Goal: Communication & Community: Share content

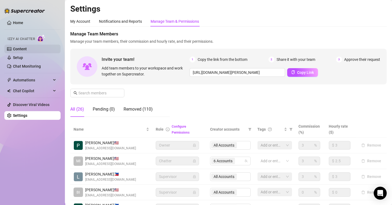
click at [27, 50] on link "Content" at bounding box center [20, 49] width 14 height 4
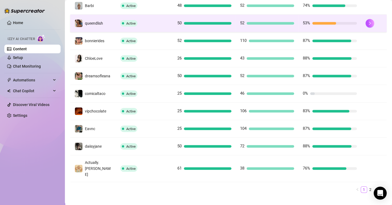
scroll to position [132, 0]
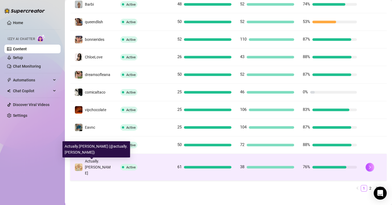
click at [91, 163] on span "Actually.[PERSON_NAME]" at bounding box center [98, 167] width 26 height 16
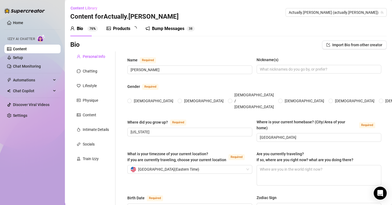
type input "[PERSON_NAME]"
type input "[US_STATE]"
type input "[GEOGRAPHIC_DATA]"
type input "[DEMOGRAPHIC_DATA]"
type input "Single"
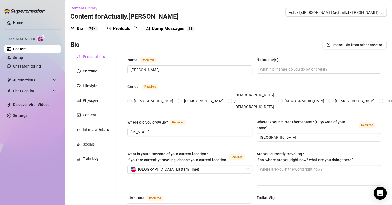
type input "two cats"
type input "content creation full time"
type input "College degree"
type input "[DEMOGRAPHIC_DATA]"
type textarea "to pursue content creation full time"
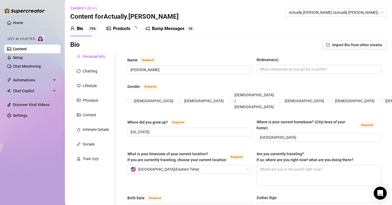
type textarea "i have double jointed thumbs"
radio input "true"
type input "[DATE]"
click at [168, 28] on div "Bump Messages" at bounding box center [172, 28] width 32 height 6
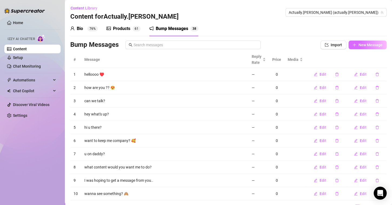
click at [359, 45] on span "New Message" at bounding box center [371, 45] width 24 height 4
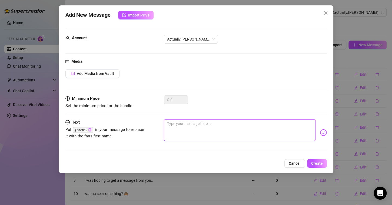
click at [215, 132] on textarea at bounding box center [240, 130] width 152 height 22
paste textarea "Guess which character I dressed up as [DATE]... I'll give you a hint — she’s ve…"
type textarea "Guess which character I dressed up as [DATE]... I'll give you a hint — she’s ve…"
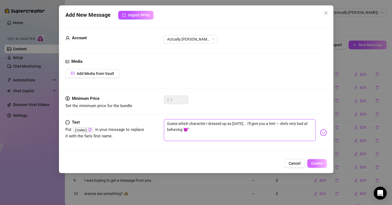
type textarea "Guess which character I dressed up as [DATE]... I'll give you a hint — she’s ve…"
click at [323, 164] on button "Create" at bounding box center [317, 163] width 20 height 9
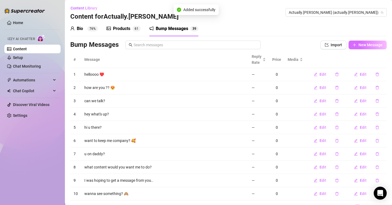
click at [359, 44] on span "New Message" at bounding box center [371, 45] width 24 height 4
type textarea "Type your message here..."
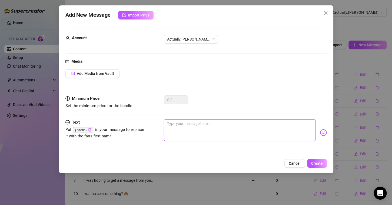
click at [236, 127] on textarea at bounding box center [240, 130] width 152 height 22
paste textarea ""Caught myself flirting with the mirror in full cosplay 😅 Want me to show you w…"
type textarea ""Caught myself flirting with the mirror in full cosplay 😅 Want me to show you w…"
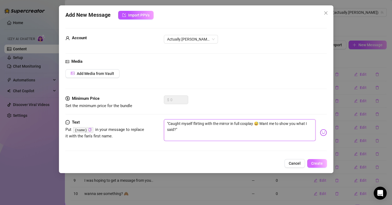
type textarea ""Caught myself flirting with the mirror in full cosplay 😅 Want me to show you w…"
click at [318, 164] on span "Create" at bounding box center [317, 163] width 12 height 4
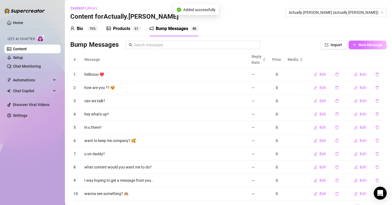
click at [362, 45] on span "New Message" at bounding box center [371, 45] width 24 height 4
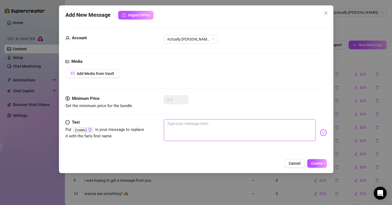
click at [215, 131] on textarea at bounding box center [240, 130] width 152 height 22
paste textarea ""Do you prefer me in armor or lingerie under the costume? Be honest… 😏""
type textarea ""Do you prefer me in armor or lingerie under the costume? Be honest… 😏""
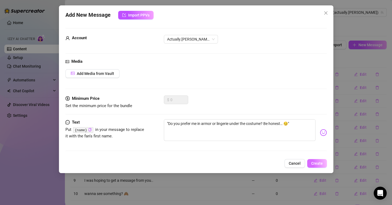
click at [315, 161] on span "Create" at bounding box center [317, 163] width 12 height 4
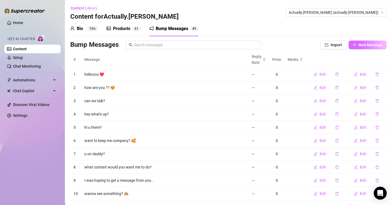
click at [353, 44] on icon "plus" at bounding box center [355, 45] width 4 height 4
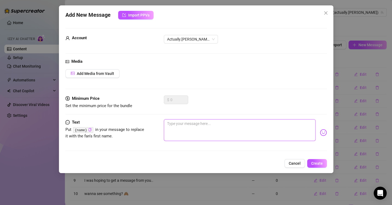
click at [196, 131] on textarea at bounding box center [240, 130] width 152 height 22
paste textarea ""I just finished transforming into your favorite waifu… and let’s just say she’…"
type textarea ""I just finished transforming into your favorite waifu… and let’s just say she’…"
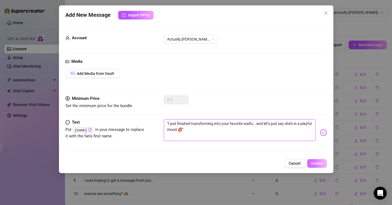
type textarea ""I just finished transforming into your favorite waifu… and let’s just say she’…"
click at [312, 162] on span "Create" at bounding box center [317, 163] width 12 height 4
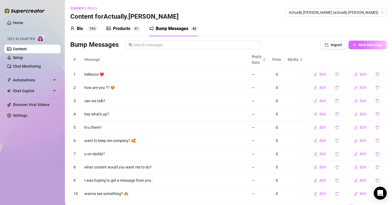
click at [359, 45] on span "New Message" at bounding box center [371, 45] width 24 height 4
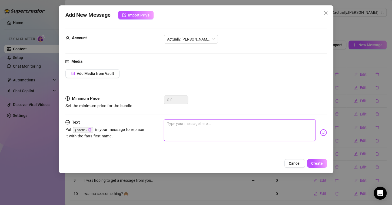
click at [206, 135] on textarea at bounding box center [240, 130] width 152 height 22
paste textarea ""What would you do if your favorite character showed up at your door… in nothin…"
type textarea ""What would you do if your favorite character showed up at your door… in nothin…"
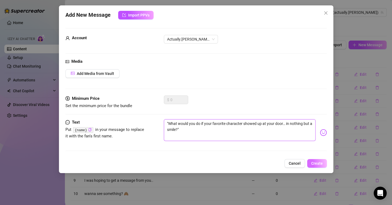
type textarea ""What would you do if your favorite character showed up at your door… in nothin…"
click at [315, 162] on span "Create" at bounding box center [317, 163] width 12 height 4
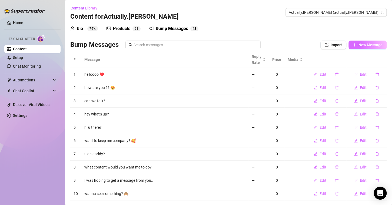
click at [359, 44] on span "New Message" at bounding box center [371, 45] width 24 height 4
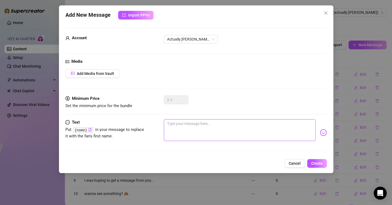
click at [203, 125] on textarea at bounding box center [240, 130] width 152 height 22
paste textarea ""I’m not saying I broke character [DATE]… but things got way too spicy for the …"
type textarea ""I’m not saying I broke character [DATE]… but things got way too spicy for the …"
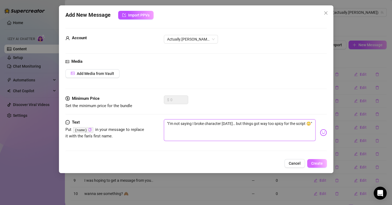
type textarea ""I’m not saying I broke character [DATE]… but things got way too spicy for the …"
click at [310, 160] on button "Create" at bounding box center [317, 163] width 20 height 9
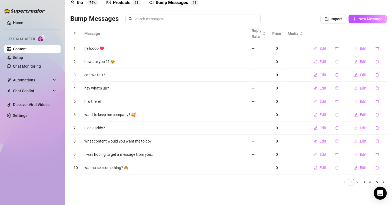
scroll to position [26, 0]
click at [374, 181] on link "5" at bounding box center [377, 182] width 6 height 6
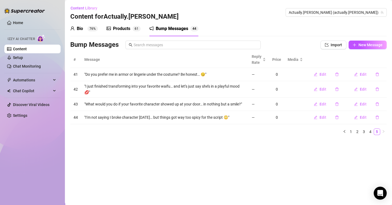
scroll to position [0, 0]
click at [323, 75] on span "Edit" at bounding box center [323, 74] width 7 height 4
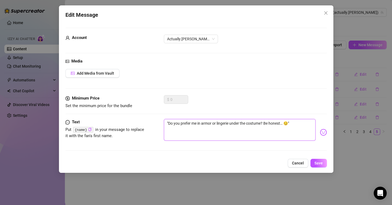
click at [168, 123] on textarea ""Do you prefer me in armor or lingerie under the costume? Be honest… 😏"" at bounding box center [240, 130] width 152 height 22
type textarea "Do you prefer me in armor or lingerie under the costume? Be honest… 😏""
click at [293, 123] on textarea "Do you prefer me in armor or lingerie under the costume? Be honest… 😏"" at bounding box center [240, 130] width 152 height 22
type textarea "Do you prefer me in armor or lingerie under the costume? Be honest… 😏"
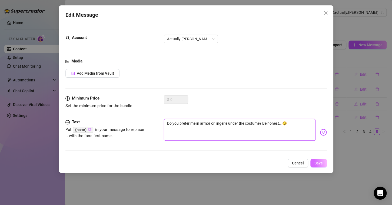
type textarea "Do you prefer me in armor or lingerie under the costume? Be honest… 😏"
click at [318, 161] on span "Save" at bounding box center [319, 163] width 8 height 4
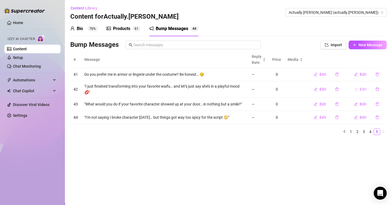
click at [362, 90] on span "Edit" at bounding box center [363, 89] width 7 height 4
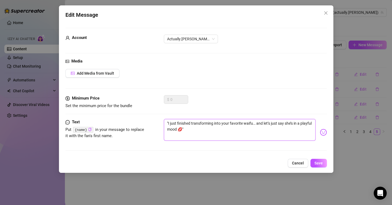
click at [200, 128] on textarea ""I just finished transforming into your favorite waifu… and let’s just say she’…" at bounding box center [240, 130] width 152 height 22
type textarea ""I just finished transforming into your favorite waifu… and let’s just say she’…"
click at [169, 124] on textarea ""I just finished transforming into your favorite waifu… and let’s just say she’…" at bounding box center [240, 130] width 152 height 22
type textarea "I just finished transforming into your favorite waifu… and let’s just say she’s…"
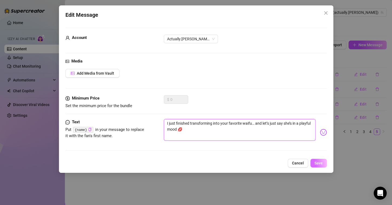
type textarea "I just finished transforming into your favorite waifu… and let’s just say she’s…"
click at [317, 164] on span "Save" at bounding box center [319, 163] width 8 height 4
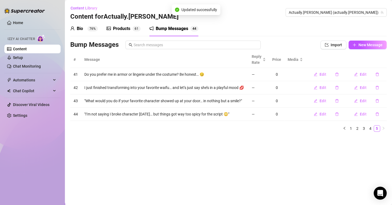
click at [317, 164] on main "Content Library Content for Actually.[PERSON_NAME] Actually.[PERSON_NAME] (actu…" at bounding box center [228, 102] width 327 height 205
click at [368, 100] on button "Edit" at bounding box center [360, 101] width 21 height 9
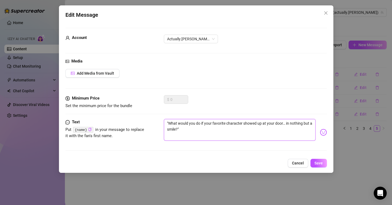
click at [198, 132] on textarea ""What would you do if your favorite character showed up at your door… in nothin…" at bounding box center [240, 130] width 152 height 22
type textarea ""What would you do if your favorite character showed up at your door… in nothin…"
click at [169, 122] on textarea ""What would you do if your favorite character showed up at your door… in nothin…" at bounding box center [240, 130] width 152 height 22
type textarea "What would you do if your favorite character showed up at your door… in nothing…"
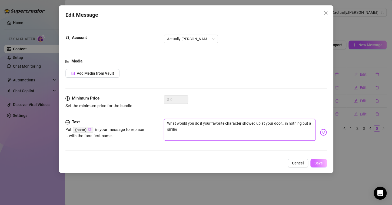
type textarea "What would you do if your favorite character showed up at your door… in nothing…"
click at [317, 161] on span "Save" at bounding box center [319, 163] width 8 height 4
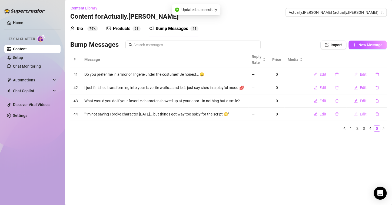
click at [364, 114] on span "Edit" at bounding box center [363, 114] width 7 height 4
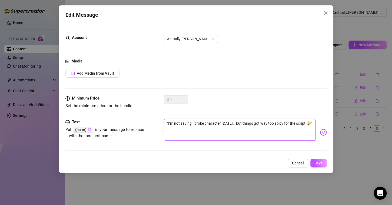
click at [188, 132] on textarea ""I’m not saying I broke character [DATE]… but things got way too spicy for the …" at bounding box center [240, 130] width 152 height 22
type textarea ""I’m not saying I broke character [DATE]… but things got way too spicy for the …"
click at [168, 124] on textarea ""I’m not saying I broke character [DATE]… but things got way too spicy for the …" at bounding box center [240, 130] width 152 height 22
type textarea "I’m not saying I broke character [DATE]… but things got way too spicy for the s…"
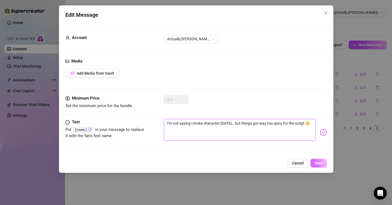
type textarea "I’m not saying I broke character [DATE]… but things got way too spicy for the s…"
click at [322, 162] on span "Save" at bounding box center [319, 163] width 8 height 4
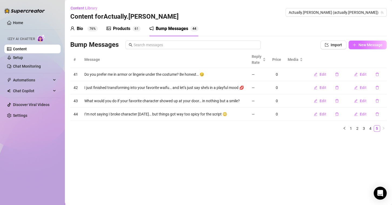
click at [369, 43] on span "New Message" at bounding box center [371, 45] width 24 height 4
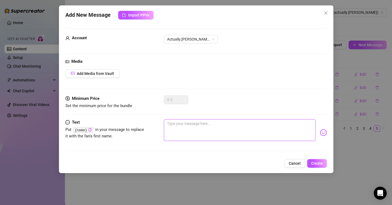
click at [197, 133] on textarea at bounding box center [240, 130] width 152 height 22
paste textarea ""You’re either here for the cosplay… or to be teased until you break. Which is …"
type textarea ""You’re either here for the cosplay… or to be teased until you break. Which is …"
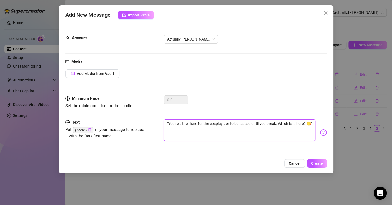
type textarea ""You’re either here for the cosplay… or to be teased until you break. Which is …"
click at [168, 124] on textarea ""You’re either here for the cosplay… or to be teased until you break. Which is …" at bounding box center [240, 130] width 152 height 22
type textarea "You’re either here for the cosplay… or to be teased until you break. Which is i…"
click at [319, 163] on span "Create" at bounding box center [317, 163] width 12 height 4
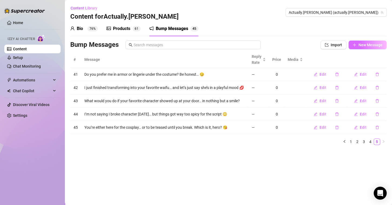
click at [366, 43] on span "New Message" at bounding box center [371, 45] width 24 height 4
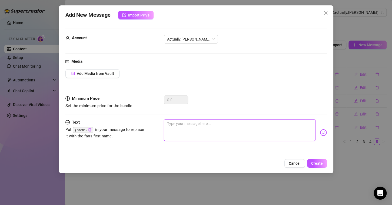
click at [178, 133] on textarea at bounding box center [240, 130] width 152 height 22
paste textarea ""Let’s just say this version of [insert character name] doesn’t follow the rule…"
type textarea ""Let’s just say this version of [insert character name] doesn’t follow the rule…"
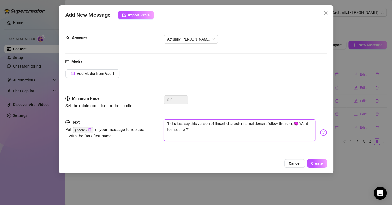
type textarea ""Let’s just say this version of [insert character name] doesn’t follow the rule…"
click at [168, 122] on textarea ""Let’s just say this version of [insert character name] doesn’t follow the rule…" at bounding box center [240, 130] width 152 height 22
type textarea "Let’s just say this version of [insert character name] doesn’t follow the rules…"
click at [315, 162] on span "Create" at bounding box center [317, 163] width 12 height 4
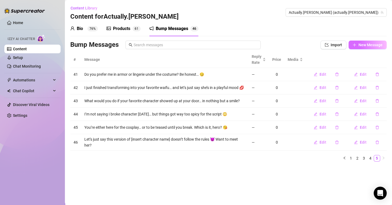
click at [357, 48] on button "New Message" at bounding box center [368, 45] width 38 height 9
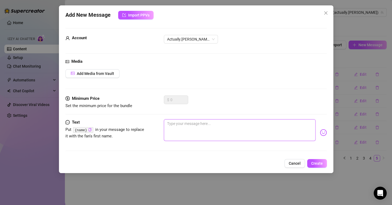
click at [185, 125] on textarea at bounding box center [240, 130] width 152 height 22
paste textarea ""I’ve got ears, tails, and trouble [DATE]… who’s ready to play?""
type textarea ""I’ve got ears, tails, and trouble [DATE]… who’s ready to play?""
type textarea ""I’ve got ears, tails, and trouble [DATE]… who’s ready to play?"
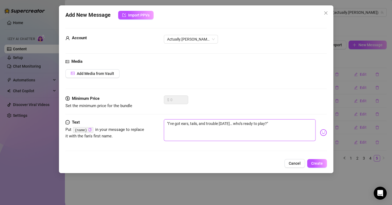
type textarea ""I’ve got ears, tails, and trouble [DATE]… who’s ready to play?"
click at [168, 122] on textarea ""I’ve got ears, tails, and trouble [DATE]… who’s ready to play?" at bounding box center [240, 130] width 152 height 22
type textarea "I’ve got ears, tails, and trouble [DATE]… who’s ready to play?"
click at [315, 161] on span "Create" at bounding box center [317, 163] width 12 height 4
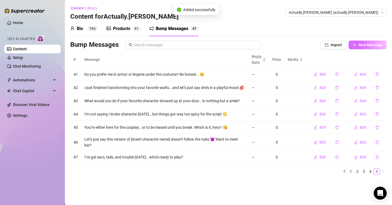
click at [361, 47] on button "New Message" at bounding box center [368, 45] width 38 height 9
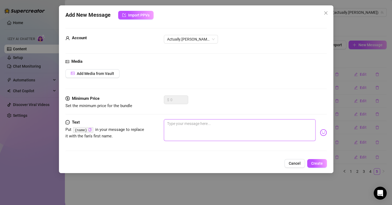
click at [213, 131] on textarea at bounding box center [240, 130] width 152 height 22
paste textarea ""My costume zipped up earlier... and now it won’t go back on. Should I be worri…"
type textarea ""My costume zipped up earlier... and now it won’t go back on. Should I be worri…"
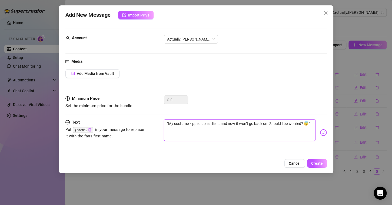
type textarea ""My costume zipped up earlier... and now it won’t go back on. Should I be worri…"
click at [168, 124] on textarea ""My costume zipped up earlier... and now it won’t go back on. Should I be worri…" at bounding box center [240, 130] width 152 height 22
type textarea "My costume zipped up earlier... and now it won’t go back on. Should I be worrie…"
click at [314, 162] on span "Create" at bounding box center [317, 163] width 12 height 4
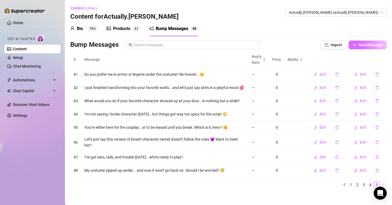
click at [369, 45] on span "New Message" at bounding box center [371, 45] width 24 height 4
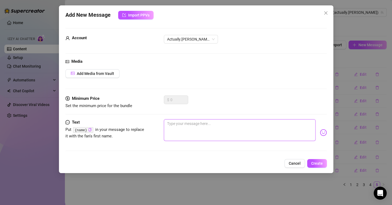
click at [192, 137] on textarea at bounding box center [240, 130] width 152 height 22
paste textarea ""I just filmed a ‘secret side quest’... it’s way too spicy for the main storyli…"
type textarea ""I just filmed a ‘secret side quest’... it’s way too spicy for the main storyli…"
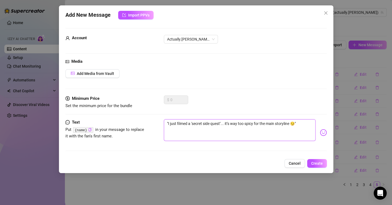
type textarea ""I just filmed a ‘secret side quest’... it’s way too spicy for the main storyli…"
click at [167, 123] on textarea ""I just filmed a ‘secret side quest’... it’s way too spicy for the main storyli…" at bounding box center [240, 130] width 152 height 22
type textarea "I just filmed a ‘secret side quest’... it’s way too spicy for the main storylin…"
drag, startPoint x: 315, startPoint y: 168, endPoint x: 317, endPoint y: 163, distance: 5.2
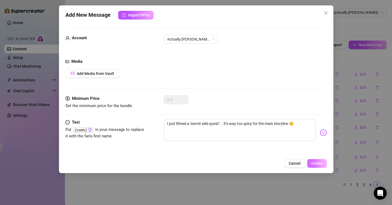
click at [317, 163] on div "Add New Message Import PPVs Account Actually.[PERSON_NAME] (@actually.[PERSON_N…" at bounding box center [196, 89] width 274 height 168
click at [317, 163] on span "Create" at bounding box center [317, 163] width 12 height 4
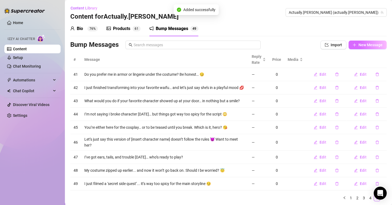
click at [361, 44] on span "New Message" at bounding box center [371, 45] width 24 height 4
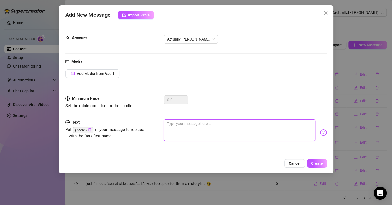
click at [211, 125] on textarea at bounding box center [240, 130] width 152 height 22
paste textarea ""I’ve got a cosplay kink confession. Want to trade secrets?""
type textarea ""I’ve got a cosplay kink confession. Want to trade secrets?""
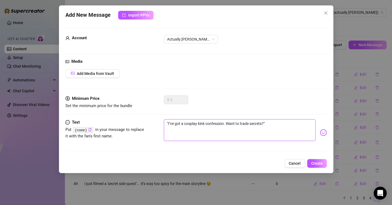
type textarea ""I’ve got a cosplay kink confession. Want to trade secrets?"
click at [169, 122] on textarea ""I’ve got a cosplay kink confession. Want to trade secrets?" at bounding box center [240, 130] width 152 height 22
type textarea ""\I’ve got a cosplay kink confession. Want to trade secrets?"
type textarea ""I’ve got a cosplay kink confession. Want to trade secrets?"
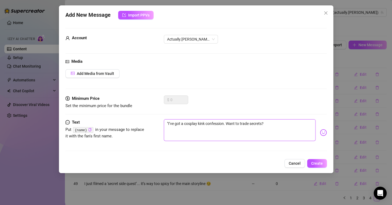
type textarea "I’ve got a cosplay kink confession. Want to trade secrets?"
click at [315, 160] on button "Create" at bounding box center [317, 163] width 20 height 9
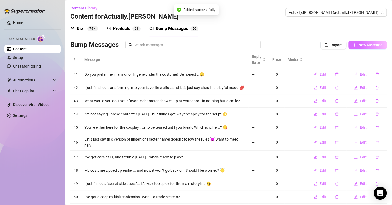
click at [368, 43] on span "New Message" at bounding box center [371, 45] width 24 height 4
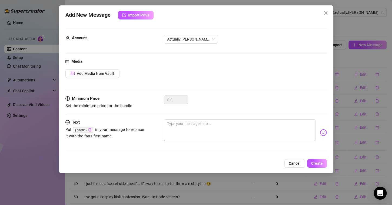
drag, startPoint x: 287, startPoint y: 161, endPoint x: 319, endPoint y: 175, distance: 34.4
click at [319, 175] on div "Add New Message Import PPVs Account Actually.[PERSON_NAME] (@actually.[PERSON_N…" at bounding box center [196, 102] width 392 height 205
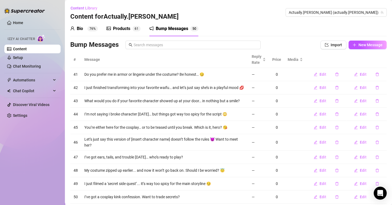
scroll to position [32, 0]
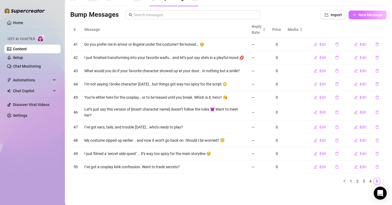
click at [359, 13] on span "New Message" at bounding box center [371, 15] width 24 height 4
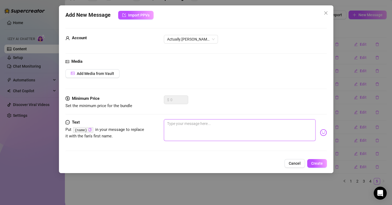
click at [183, 130] on textarea at bounding box center [240, 130] width 152 height 22
paste textarea ""You’ve unlocked the ‘flirty side character’ route... Want to see where it lead…"
type textarea ""You’ve unlocked the ‘flirty side character’ route... Want to see where it lead…"
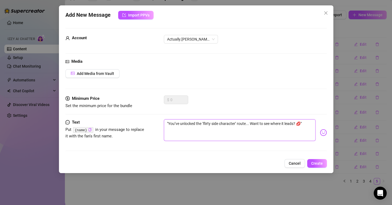
type textarea ""You’ve unlocked the ‘flirty side character’ route... Want to see where it lead…"
click at [168, 121] on textarea ""You’ve unlocked the ‘flirty side character’ route... Want to see where it lead…" at bounding box center [240, 130] width 152 height 22
type textarea "You’ve unlocked the ‘flirty side character’ route... Want to see where it leads…"
click at [314, 160] on button "Create" at bounding box center [317, 163] width 20 height 9
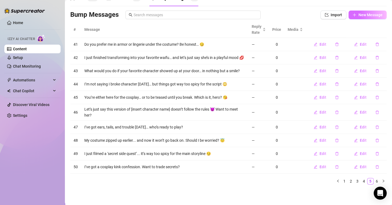
click at [359, 13] on span "New Message" at bounding box center [371, 15] width 24 height 4
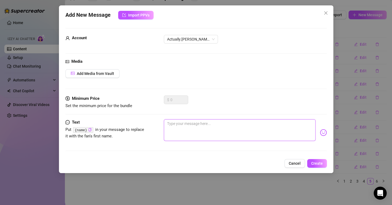
click at [194, 129] on textarea at bounding box center [240, 130] width 152 height 22
paste textarea ""Choose your adventure: Sweet princess, dangerous demon, or seductive sorceress…"
type textarea ""Choose your adventure: Sweet princess, dangerous demon, or seductive sorceress…"
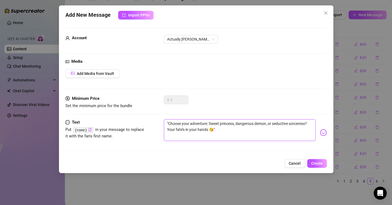
type textarea ""Choose your adventure: Sweet princess, dangerous demon, or seductive sorceress…"
click at [168, 123] on textarea ""Choose your adventure: Sweet princess, dangerous demon, or seductive sorceress…" at bounding box center [240, 130] width 152 height 22
type textarea "Choose your adventure: Sweet princess, dangerous demon, or seductive sorceress?…"
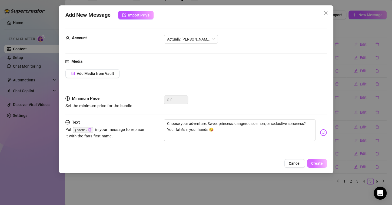
click at [315, 160] on button "Create" at bounding box center [317, 163] width 20 height 9
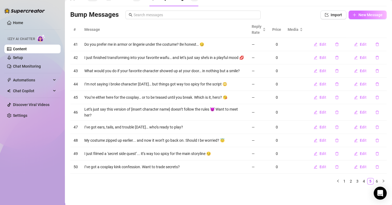
click at [362, 15] on button "New Message" at bounding box center [368, 15] width 38 height 9
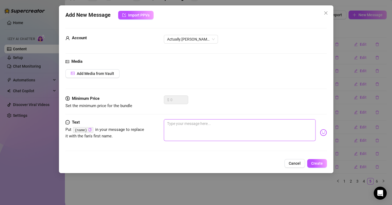
click at [202, 131] on textarea at bounding box center [240, 130] width 152 height 22
paste textarea ""Let’s just say this cosplay wasn’t made for fighting. Guess what it’s really f…"
type textarea ""Let’s just say this cosplay wasn’t made for fighting. Guess what it’s really f…"
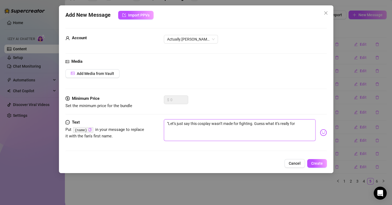
type textarea ""Let’s just say this cosplay wasn’t made for fighting. Guess what it’s really f…"
click at [300, 128] on textarea ""Let’s just say this cosplay wasn’t made for fighting. Guess what it’s really f…" at bounding box center [240, 130] width 152 height 22
type textarea ""Let’s just say this cosplay wasn’t made for fighting. Guess what it’s really f…"
click at [168, 121] on textarea ""Let’s just say this cosplay wasn’t made for fighting. Guess what it’s really f…" at bounding box center [240, 130] width 152 height 22
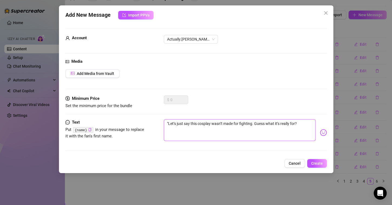
type textarea "Let’s just say this cosplay wasn’t made for fighting. Guess what it’s really fo…"
click at [323, 161] on button "Create" at bounding box center [317, 163] width 20 height 9
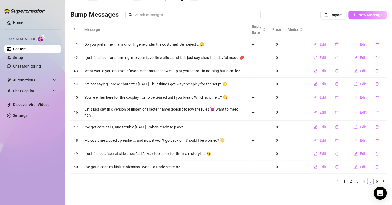
click at [359, 13] on span "New Message" at bounding box center [371, 15] width 24 height 4
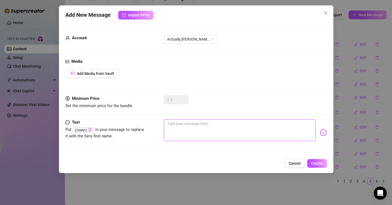
click at [205, 125] on textarea at bounding box center [240, 130] width 152 height 22
paste textarea ""I’ve been feeling extra bad [DATE]… care to punish me with your attention? 😈""
type textarea ""I’ve been feeling extra bad [DATE]… care to punish me with your attention? 😈""
type textarea ""I’ve been feeling extra bad [DATE]… care to punish me with your attention? 😈"
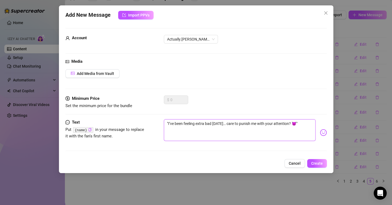
type textarea ""I’ve been feeling extra bad [DATE]… care to punish me with your attention? 😈"
click at [168, 123] on textarea ""I’ve been feeling extra bad [DATE]… care to punish me with your attention? 😈" at bounding box center [240, 130] width 152 height 22
type textarea "I’ve been feeling extra bad [DATE]… care to punish me with your attention? 😈"
click at [318, 162] on span "Create" at bounding box center [317, 163] width 12 height 4
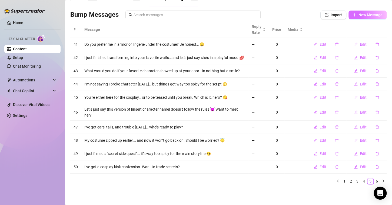
click at [367, 13] on span "New Message" at bounding box center [371, 15] width 24 height 4
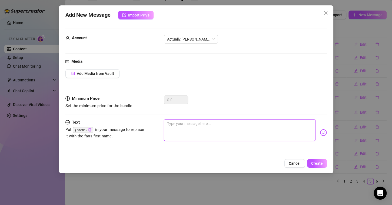
click at [187, 127] on textarea at bounding box center [240, 130] width 152 height 22
paste textarea ""I keep thinking about what I almost sent you earlier... but I want you to ask …"
type textarea ""I keep thinking about what I almost sent you earlier... but I want you to ask …"
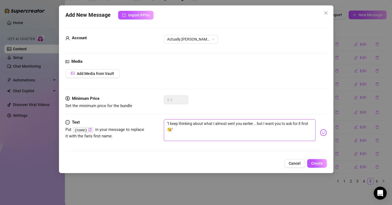
type textarea ""I keep thinking about what I almost sent you earlier... but I want you to ask …"
click at [168, 123] on textarea ""I keep thinking about what I almost sent you earlier... but I want you to ask …" at bounding box center [240, 130] width 152 height 22
type textarea "I keep thinking about what I almost sent you earlier... but I want you to ask f…"
click at [316, 160] on button "Create" at bounding box center [317, 163] width 20 height 9
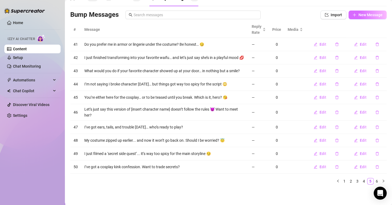
click at [353, 13] on icon "plus" at bounding box center [355, 15] width 4 height 4
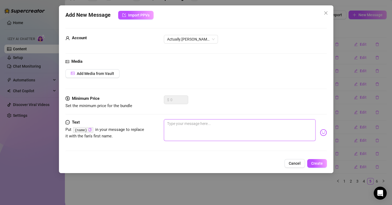
click at [199, 128] on textarea at bounding box center [240, 130] width 152 height 22
paste textarea ""Let’s play a game... If I tease you, will you behave? Or beg for more? 😏""
type textarea ""Let’s play a game... If I tease you, will you behave? Or beg for more? 😏""
type textarea ""Let’s play a game... If I tease you, will you behave? Or beg for more? 😏"
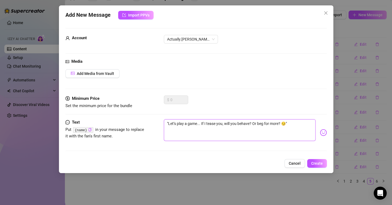
type textarea ""Let’s play a game... If I tease you, will you behave? Or beg for more? 😏"
click at [169, 122] on textarea ""Let’s play a game... If I tease you, will you behave? Or beg for more? 😏" at bounding box center [240, 130] width 152 height 22
type textarea "Let’s play a game... If I tease you, will you behave? Or beg for more? 😏"
click at [318, 161] on span "Create" at bounding box center [317, 163] width 12 height 4
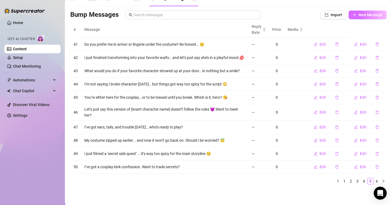
click at [359, 13] on span "New Message" at bounding box center [371, 15] width 24 height 4
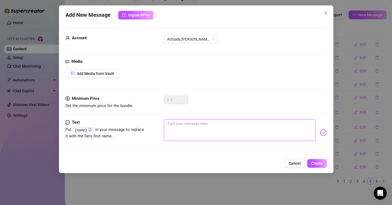
click at [226, 130] on textarea at bounding box center [240, 130] width 152 height 22
paste textarea ""Woke up feeling a little wild… and now I need someone to keep me in check 💋""
type textarea ""Woke up feeling a little wild… and now I need someone to keep me in check 💋""
type textarea ""Woke up feeling a little wild… and now I need someone to keep me in check 💋"
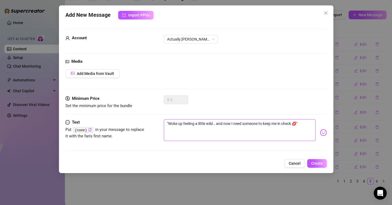
type textarea ""Woke up feeling a little wild… and now I need someone to keep me in check 💋"
click at [170, 122] on textarea ""Woke up feeling a little wild… and now I need someone to keep me in check 💋" at bounding box center [240, 130] width 152 height 22
type textarea "Woke up feeling a little wild… and now I need someone to keep me in check 💋"
click at [312, 160] on button "Create" at bounding box center [317, 163] width 20 height 9
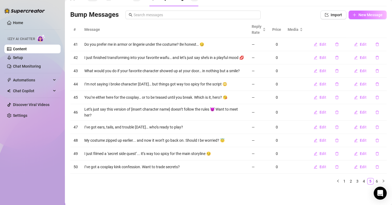
click at [353, 14] on icon "plus" at bounding box center [355, 15] width 4 height 4
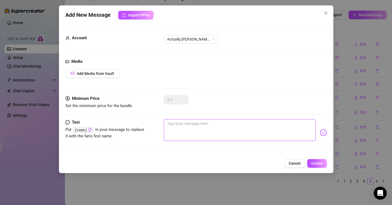
click at [195, 122] on textarea at bounding box center [240, 130] width 152 height 22
paste textarea ""You’ve been on my mind... Should I tell you what I imagined us doing? Or show …"
type textarea ""You’ve been on my mind... Should I tell you what I imagined us doing? Or show …"
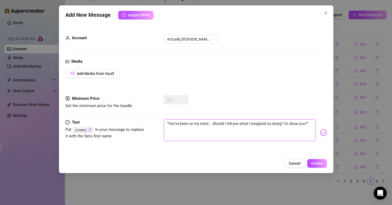
type textarea ""You’ve been on my mind... Should I tell you what I imagined us doing? Or show …"
click at [168, 122] on textarea ""You’ve been on my mind... Should I tell you what I imagined us doing? Or show …" at bounding box center [240, 130] width 152 height 22
type textarea "You’ve been on my mind... Should I tell you what I imagined us doing? Or show y…"
click at [317, 161] on span "Create" at bounding box center [317, 163] width 12 height 4
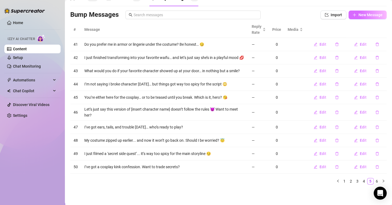
click at [371, 13] on span "New Message" at bounding box center [371, 15] width 24 height 4
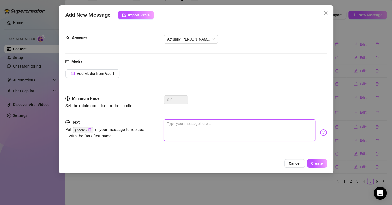
click at [216, 122] on textarea at bounding box center [240, 130] width 152 height 22
paste textarea ""Don’t you dare open my DMs unless you’re ready to be teased all night 😇""
type textarea ""Don’t you dare open my DMs unless you’re ready to be teased all night 😇""
type textarea ""Don’t you dare open my DMs unless you’re ready to be teased all night 😇"
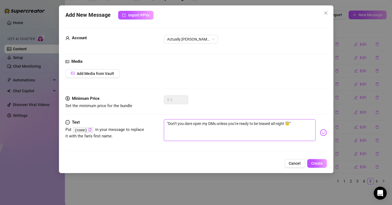
type textarea ""Don’t you dare open my DMs unless you’re ready to be teased all night 😇"
click at [170, 122] on textarea ""Don’t you dare open my DMs unless you’re ready to be teased all night 😇" at bounding box center [240, 130] width 152 height 22
type textarea "Don’t you dare open my DMs unless you’re ready to be teased all night 😇"
click at [313, 161] on span "Create" at bounding box center [317, 163] width 12 height 4
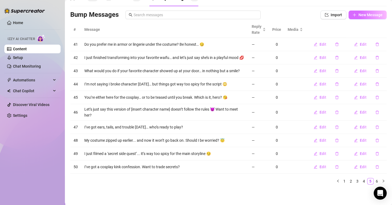
click at [359, 13] on span "New Message" at bounding box center [371, 15] width 24 height 4
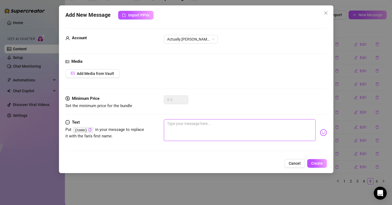
click at [182, 132] on textarea at bounding box center [240, 130] width 152 height 22
paste textarea ""I almost sent a naughty pic just now… but I like making you wait 😘""
type textarea ""I almost sent a naughty pic just now… but I like making you wait 😘""
type textarea ""I almost sent a naughty pic just now… but I like making you wait 😘"
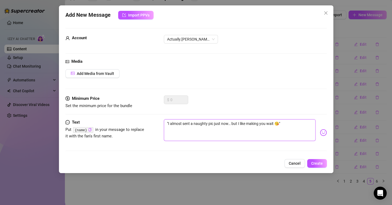
type textarea ""I almost sent a naughty pic just now… but I like making you wait 😘"
click at [168, 123] on textarea ""I almost sent a naughty pic just now… but I like making you wait 😘" at bounding box center [240, 130] width 152 height 22
type textarea "I almost sent a naughty pic just now… but I like making you wait 😘"
click at [316, 161] on span "Create" at bounding box center [317, 163] width 12 height 4
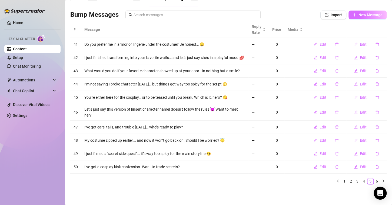
click at [363, 13] on span "New Message" at bounding box center [371, 15] width 24 height 4
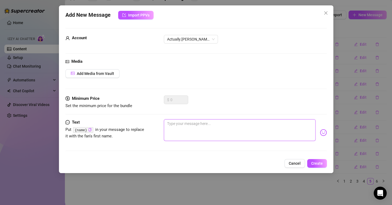
click at [257, 130] on textarea at bounding box center [240, 130] width 152 height 22
paste textarea ""It’s too hot to wear anything serious [DATE]… Want to know what I picked inste…"
type textarea ""It’s too hot to wear anything serious [DATE]… Want to know what I picked inste…"
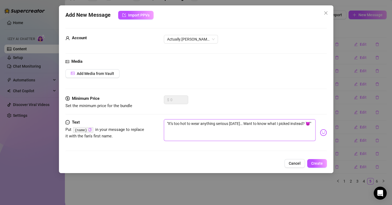
type textarea ""It’s too hot to wear anything serious [DATE]… Want to know what I picked inste…"
click at [169, 121] on textarea ""It’s too hot to wear anything serious [DATE]… Want to know what I picked inste…" at bounding box center [240, 130] width 152 height 22
type textarea "It’s too hot to wear anything serious [DATE]… Want to know what I picked instea…"
click at [322, 159] on button "Create" at bounding box center [317, 163] width 20 height 9
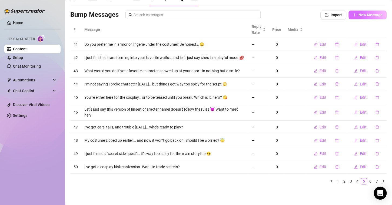
click at [359, 14] on span "New Message" at bounding box center [371, 15] width 24 height 4
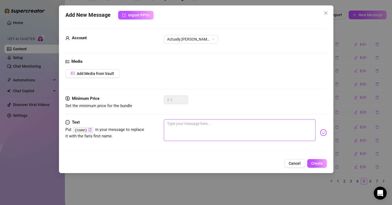
click at [234, 131] on textarea at bounding box center [240, 130] width 152 height 22
paste textarea ""I shouldn’t be telling you this, but… I’ve been craving your attention all day…"
type textarea ""I shouldn’t be telling you this, but… I’ve been craving your attention all day…"
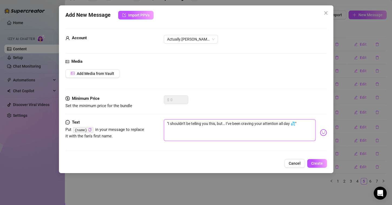
type textarea ""I shouldn’t be telling you this, but… I’ve been craving your attention all day…"
click at [167, 121] on textarea ""I shouldn’t be telling you this, but… I’ve been craving your attention all day…" at bounding box center [240, 130] width 152 height 22
type textarea "I shouldn’t be telling you this, but… I’ve been craving your attention all day 💦"
click at [317, 161] on span "Create" at bounding box center [317, 163] width 12 height 4
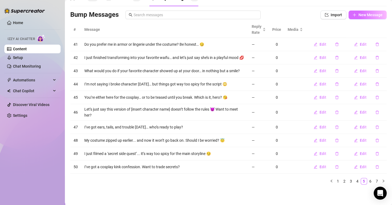
click at [359, 13] on span "New Message" at bounding box center [371, 15] width 24 height 4
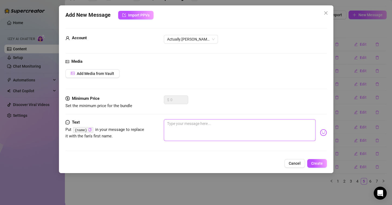
click at [206, 123] on textarea at bounding box center [240, 130] width 152 height 22
paste textarea ""I’m bored, braless, and dangerously flirty… fix that for me? 😉""
type textarea ""I’m bored, braless, and dangerously flirty… fix that for me? 😉""
type textarea ""I’m bored, braless, and dangerously flirty… fix that for me? 😉"
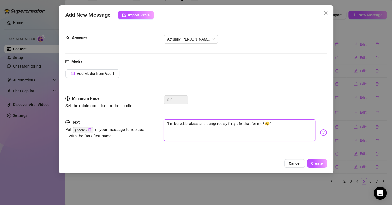
type textarea ""I’m bored, braless, and dangerously flirty… fix that for me? 😉"
click at [168, 124] on textarea ""I’m bored, braless, and dangerously flirty… fix that for me? 😉" at bounding box center [240, 130] width 152 height 22
type textarea "I’m bored, braless, and dangerously flirty… fix that for me? 😉"
click at [315, 162] on span "Create" at bounding box center [317, 163] width 12 height 4
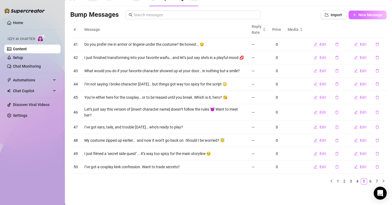
click at [359, 14] on span "New Message" at bounding box center [371, 15] width 24 height 4
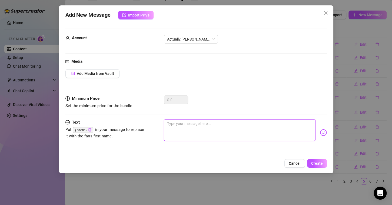
click at [188, 123] on textarea at bounding box center [240, 130] width 152 height 22
paste textarea ""Let’s test your imagination… I’ll describe a fantasy, and you tell me what hap…"
type textarea ""Let’s test your imagination… I’ll describe a fantasy, and you tell me what hap…"
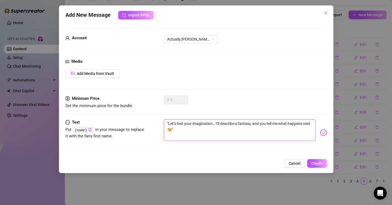
type textarea ""Let’s test your imagination… I’ll describe a fantasy, and you tell me what hap…"
click at [168, 124] on textarea ""Let’s test your imagination… I’ll describe a fantasy, and you tell me what hap…" at bounding box center [240, 130] width 152 height 22
type textarea "Let’s test your imagination… I’ll describe a fantasy, and you tell me what happ…"
click at [316, 161] on span "Create" at bounding box center [317, 163] width 12 height 4
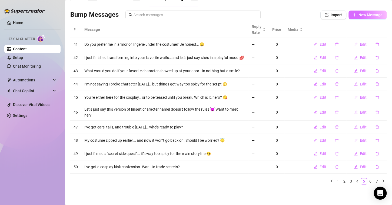
click at [359, 13] on span "New Message" at bounding box center [371, 15] width 24 height 4
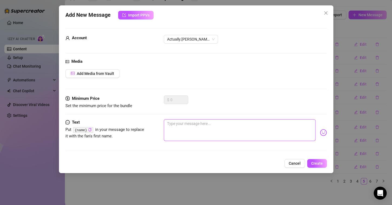
click at [173, 133] on textarea at bounding box center [240, 130] width 152 height 22
paste textarea ""I just filmed something spicy but haven’t sent it yet… Want to be the one who …"
type textarea ""I just filmed something spicy but haven’t sent it yet… Want to be the one who …"
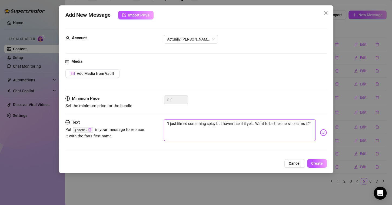
type textarea ""I just filmed something spicy but haven’t sent it yet… Want to be the one who …"
click at [168, 124] on textarea ""I just filmed something spicy but haven’t sent it yet… Want to be the one who …" at bounding box center [240, 130] width 152 height 22
type textarea "I just filmed something spicy but haven’t sent it yet… Want to be the one who e…"
click at [318, 162] on span "Create" at bounding box center [317, 163] width 12 height 4
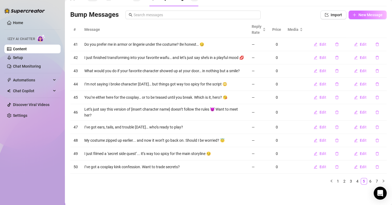
click at [357, 15] on button "New Message" at bounding box center [368, 15] width 38 height 9
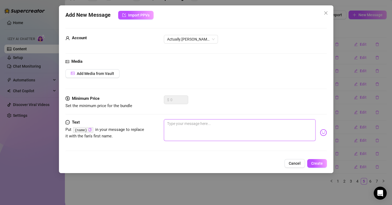
click at [204, 134] on textarea at bounding box center [240, 130] width 152 height 22
paste textarea ""How naughty is your mind right now on a scale of 1 to 10? Be honest 😈""
type textarea ""How naughty is your mind right now on a scale of 1 to 10? Be honest 😈""
type textarea ""How naughty is your mind right now on a scale of 1 to 10? Be honest 😈"
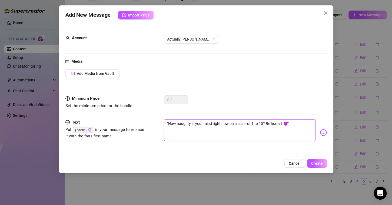
type textarea ""How naughty is your mind right now on a scale of 1 to 10? Be honest 😈"
click at [169, 122] on textarea ""How naughty is your mind right now on a scale of 1 to 10? Be honest 😈" at bounding box center [240, 130] width 152 height 22
type textarea "How naughty is your mind right now on a scale of 1 to 10? Be honest 😈"
click at [313, 160] on button "Create" at bounding box center [317, 163] width 20 height 9
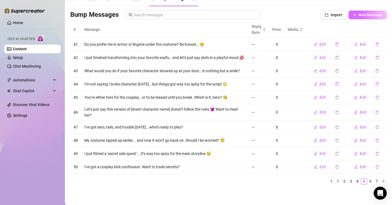
click at [349, 14] on button "New Message" at bounding box center [368, 15] width 38 height 9
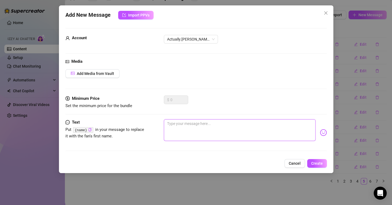
click at [193, 126] on textarea at bounding box center [240, 130] width 152 height 22
paste textarea ""Tonight, I’ll let you choose: soft tease or total seduction. Which one do you …"
type textarea ""Tonight, I’ll let you choose: soft tease or total seduction. Which one do you …"
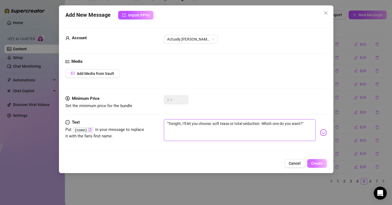
type textarea ""Tonight, I’ll let you choose: soft tease or total seduction. Which one do you …"
click at [320, 161] on span "Create" at bounding box center [317, 163] width 12 height 4
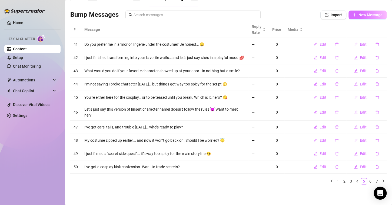
click at [370, 13] on span "New Message" at bounding box center [371, 15] width 24 height 4
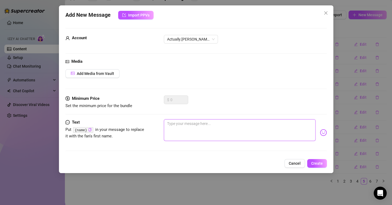
click at [220, 123] on textarea at bounding box center [240, 130] width 152 height 22
paste textarea ""I need a distraction... and I have a feeling you’d be very good at that 💋""
type textarea ""I need a distraction... and I have a feeling you’d be very good at that 💋""
type textarea ""I need a distraction... and I have a feeling you’d be very good at that 💋"
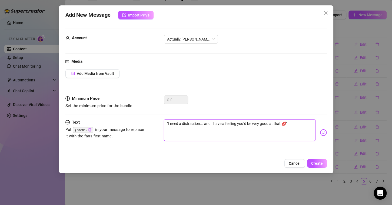
type textarea ""I need a distraction... and I have a feeling you’d be very good at that 💋"
click at [168, 122] on textarea ""I need a distraction... and I have a feeling you’d be very good at that 💋" at bounding box center [240, 130] width 152 height 22
type textarea "I need a distraction... and I have a feeling you’d be very good at that 💋"
click at [313, 162] on span "Create" at bounding box center [317, 163] width 12 height 4
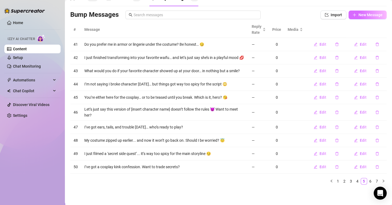
click at [359, 13] on span "New Message" at bounding box center [371, 15] width 24 height 4
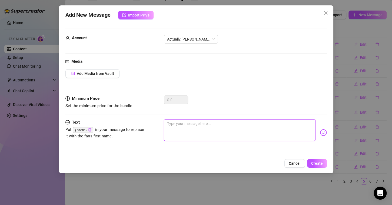
click at [200, 133] on textarea at bounding box center [240, 130] width 152 height 22
paste textarea ""One of my favorite fantasies involves being watched… Want to hear how it goes?""
type textarea ""One of my favorite fantasies involves being watched… Want to hear how it goes?""
type textarea ""One of my favorite fantasies involves being watched… Want to hear how it goes?"
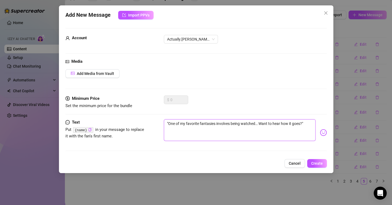
type textarea ""One of my favorite fantasies involves being watched… Want to hear how it goes?"
click at [168, 121] on textarea ""One of my favorite fantasies involves being watched… Want to hear how it goes?" at bounding box center [240, 130] width 152 height 22
type textarea "One of my favorite fantasies involves being watched… Want to hear how it goes?"
click at [313, 160] on button "Create" at bounding box center [317, 163] width 20 height 9
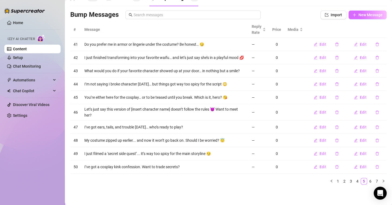
click at [359, 13] on span "New Message" at bounding box center [371, 15] width 24 height 4
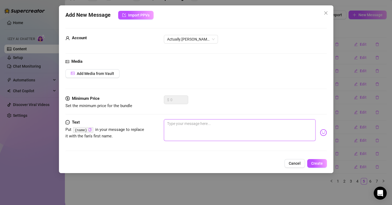
click at [198, 122] on textarea at bounding box center [240, 130] width 152 height 22
paste textarea ""You know what turns me on more than anything? When you can’t stop thinking abo…"
type textarea ""You know what turns me on more than anything? When you can’t stop thinking abo…"
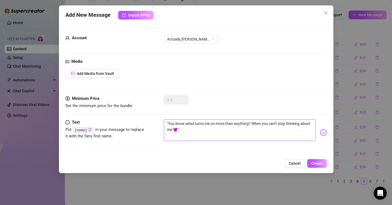
type textarea ""You know what turns me on more than anything? When you can’t stop thinking abo…"
click at [169, 124] on textarea ""You know what turns me on more than anything? When you can’t stop thinking abo…" at bounding box center [240, 130] width 152 height 22
click at [325, 163] on button "Create" at bounding box center [317, 163] width 20 height 9
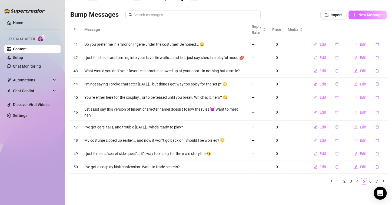
click at [359, 13] on span "New Message" at bounding box center [371, 15] width 24 height 4
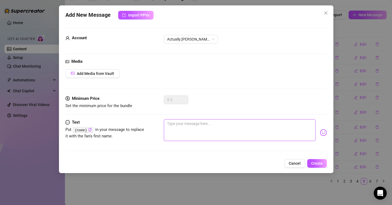
click at [197, 132] on textarea at bounding box center [240, 130] width 152 height 22
paste textarea ""There’s something just for you waiting behind my next message… Should I send i…"
click at [168, 121] on textarea ""There’s something just for you waiting behind my next message… Should I send i…" at bounding box center [240, 130] width 152 height 22
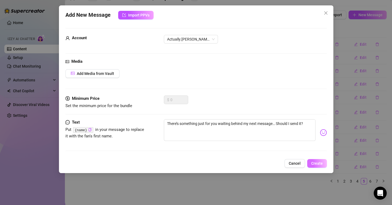
click at [318, 161] on span "Create" at bounding box center [317, 163] width 12 height 4
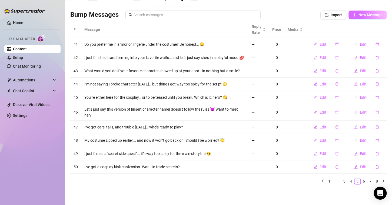
click at [352, 11] on button "New Message" at bounding box center [368, 15] width 38 height 9
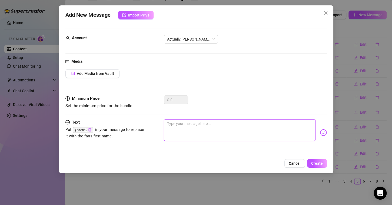
click at [183, 131] on textarea at bounding box center [240, 130] width 152 height 22
paste textarea ""I made something [DATE] with you in mind… want to be the first to see it?""
click at [168, 123] on textarea ""I made something [DATE] with you in mind… want to be the first to see it?" at bounding box center [240, 130] width 152 height 22
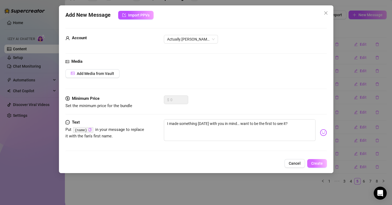
click at [319, 164] on span "Create" at bounding box center [317, 163] width 12 height 4
